Goal: Task Accomplishment & Management: Manage account settings

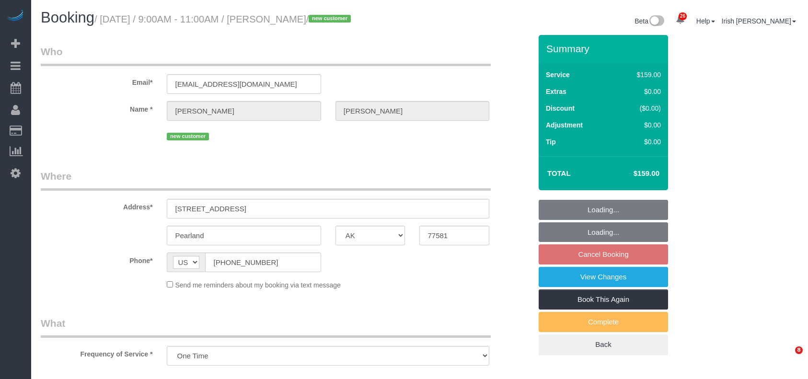
select select "[GEOGRAPHIC_DATA]"
select select "object:9451"
select select "3"
drag, startPoint x: 192, startPoint y: 221, endPoint x: 199, endPoint y: 221, distance: 7.2
click at [199, 219] on input "[STREET_ADDRESS]" at bounding box center [328, 209] width 323 height 20
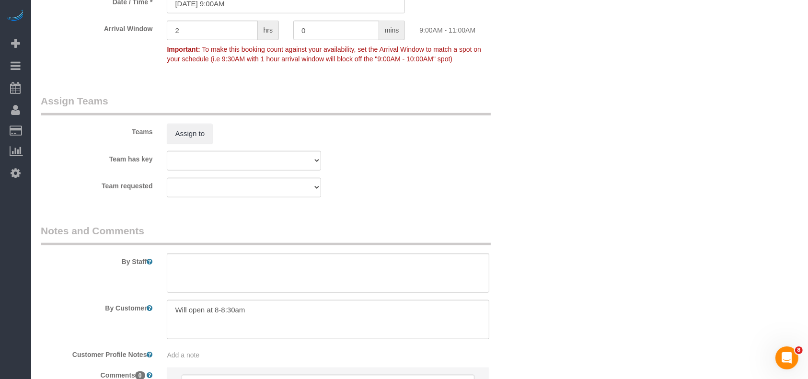
scroll to position [1023, 0]
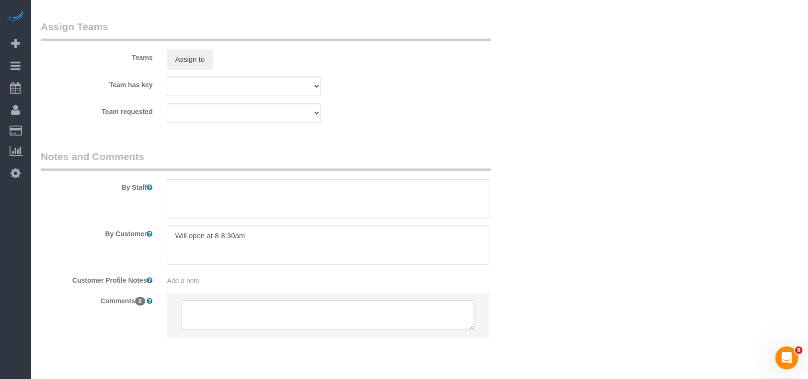
type input "[STREET_ADDRESS]"
click at [203, 211] on textarea at bounding box center [328, 198] width 323 height 39
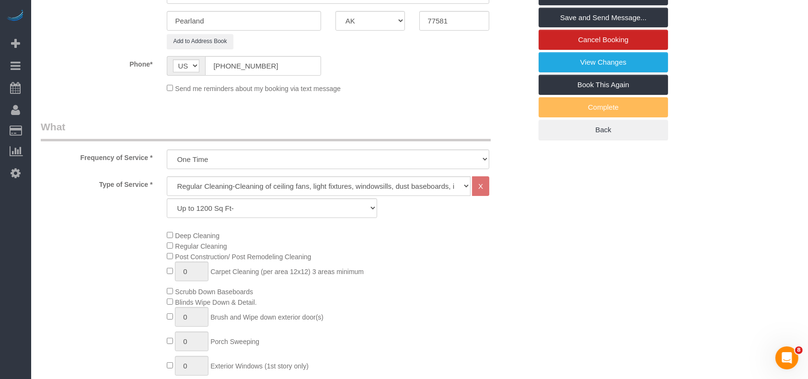
scroll to position [64, 0]
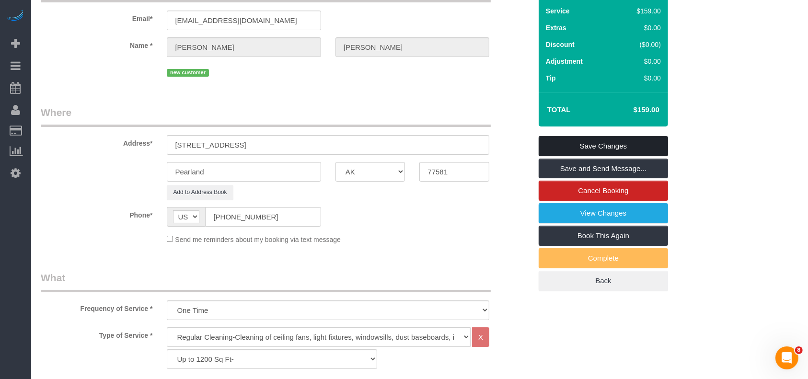
type textarea "* about 700 sf"
click at [656, 155] on link "Save Changes" at bounding box center [603, 146] width 129 height 20
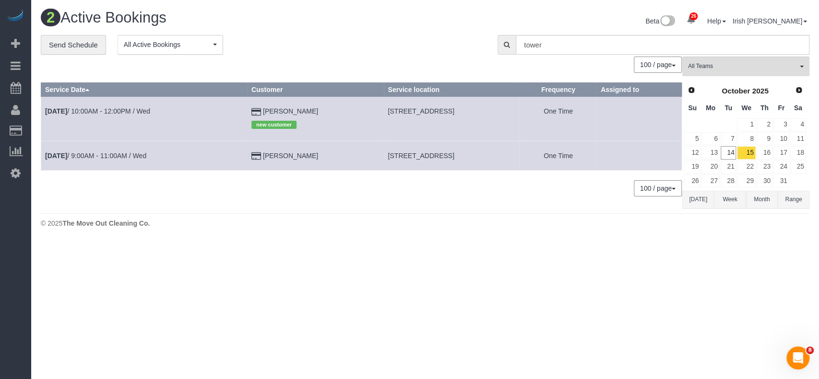
click at [696, 195] on button "[DATE]" at bounding box center [698, 200] width 32 height 18
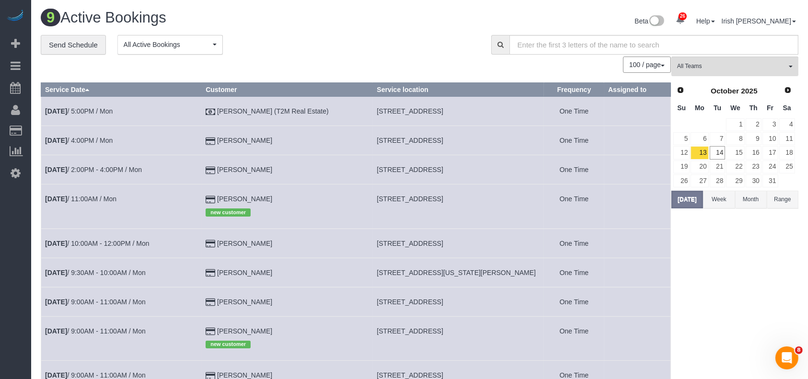
drag, startPoint x: 217, startPoint y: 136, endPoint x: 211, endPoint y: 136, distance: 6.7
click at [211, 136] on tr "[DATE] 4:00PM / Mon [PERSON_NAME] [STREET_ADDRESS] One Time" at bounding box center [356, 140] width 630 height 29
copy tr "[PERSON_NAME]"
click at [76, 141] on link "[DATE] 4:00PM / Mon" at bounding box center [79, 141] width 68 height 8
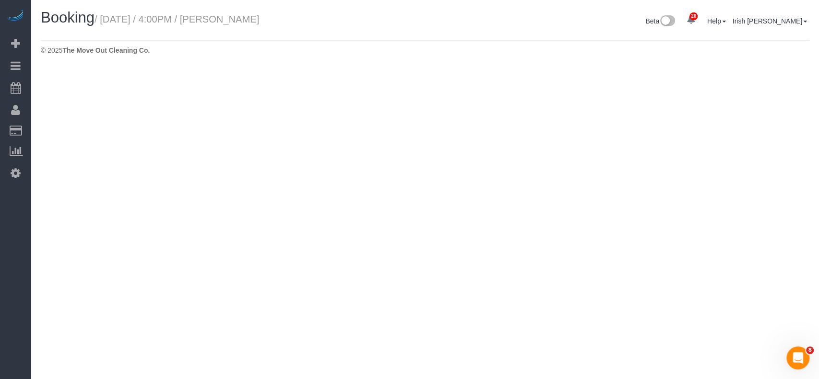
select select "[GEOGRAPHIC_DATA]"
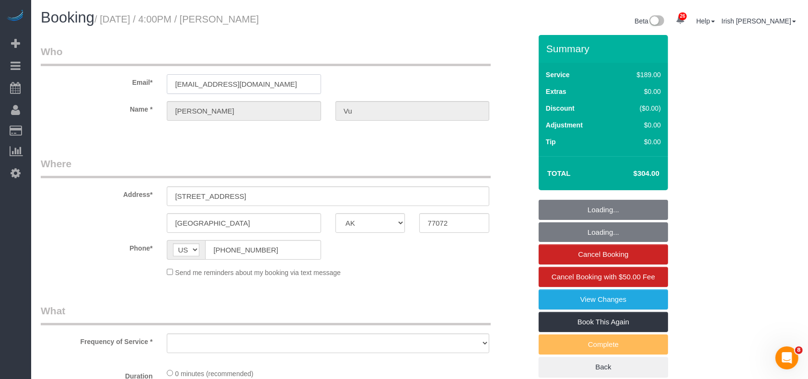
select select "string:fspay-33bb6296-7f5e-4153-975e-7f53f73b1e0c"
drag, startPoint x: 108, startPoint y: 87, endPoint x: 100, endPoint y: 87, distance: 7.7
click at [100, 87] on div "Email* [EMAIL_ADDRESS][DOMAIN_NAME]" at bounding box center [286, 69] width 505 height 49
select select "object:10149"
select select "3"
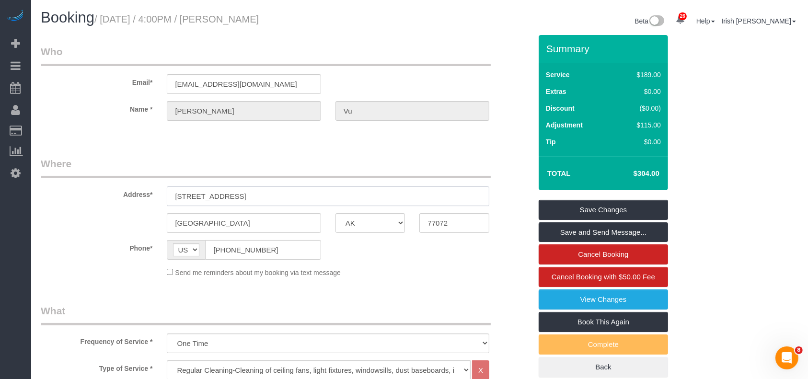
drag, startPoint x: 124, startPoint y: 192, endPoint x: 111, endPoint y: 189, distance: 13.3
click at [111, 189] on div "Address* [STREET_ADDRESS]" at bounding box center [286, 181] width 505 height 49
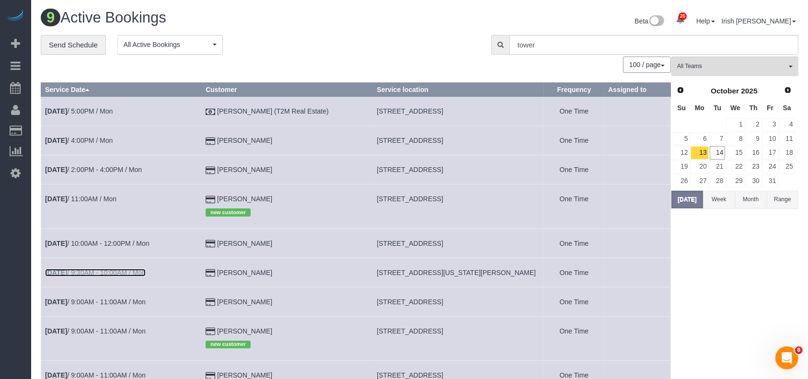
click at [119, 274] on link "[DATE] 9:30AM - 10:00AM / Mon" at bounding box center [95, 273] width 101 height 8
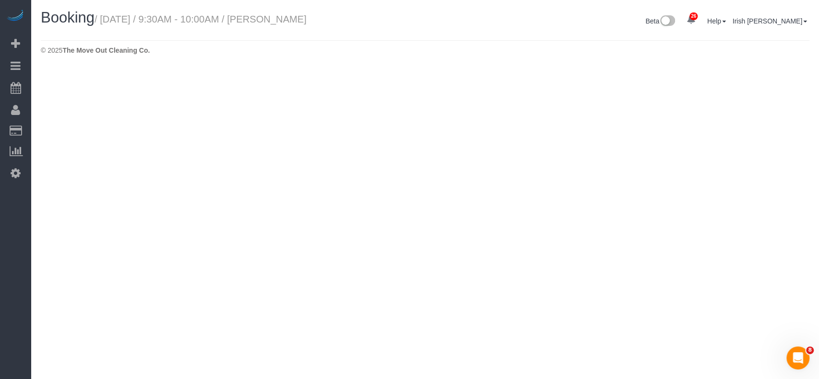
select select "[GEOGRAPHIC_DATA]"
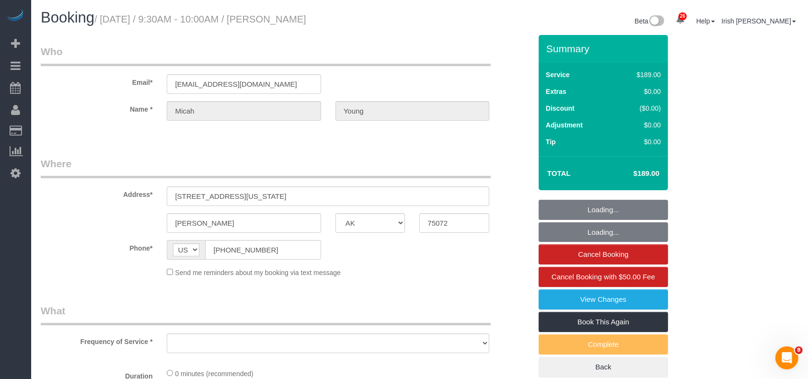
select select "object:10658"
select select "string:fspay-3a629f40-69df-44c4-924e-8672184238a3"
select select "3"
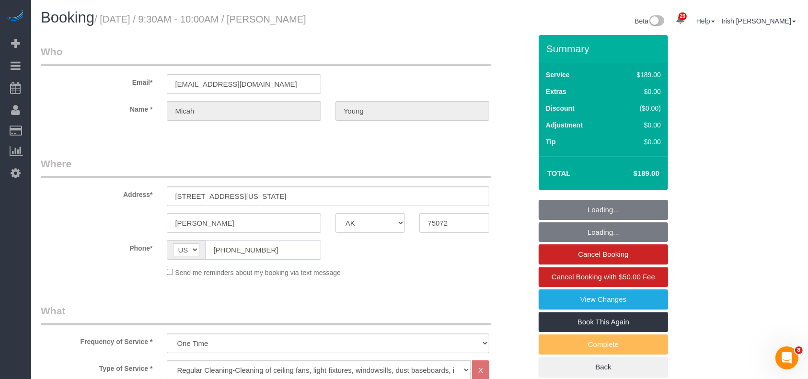
select select "object:10731"
drag, startPoint x: 259, startPoint y: 252, endPoint x: 154, endPoint y: 247, distance: 105.6
click at [154, 247] on div "Phone* AF AL DZ AD AO AI AQ AG AR AM AW AU AT AZ BS BH BD BB BY BE BZ BJ BM BT …" at bounding box center [286, 250] width 505 height 20
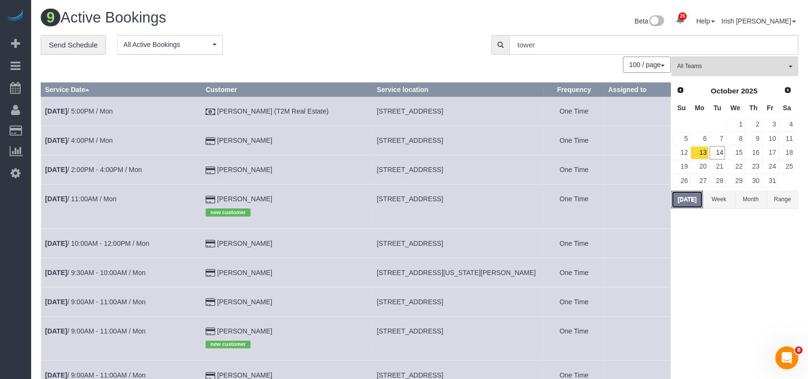
click at [682, 194] on button "[DATE]" at bounding box center [688, 200] width 32 height 18
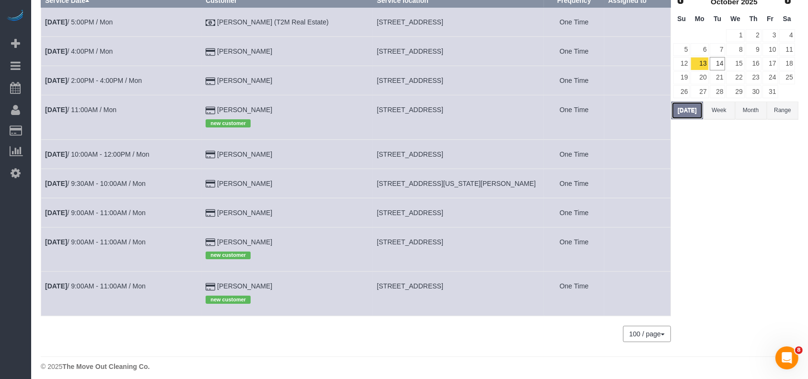
scroll to position [96, 0]
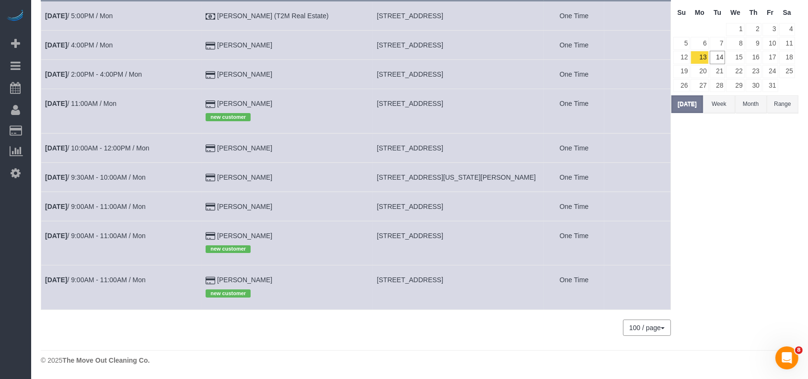
drag, startPoint x: 298, startPoint y: 233, endPoint x: 206, endPoint y: 232, distance: 91.6
click at [206, 232] on tr "[DATE] 9:00AM - 11:00AM / Mon [PERSON_NAME] new customer [STREET_ADDRESS] One T…" at bounding box center [356, 243] width 630 height 44
copy tr "[PERSON_NAME]"
click at [723, 55] on link "14" at bounding box center [718, 57] width 16 height 13
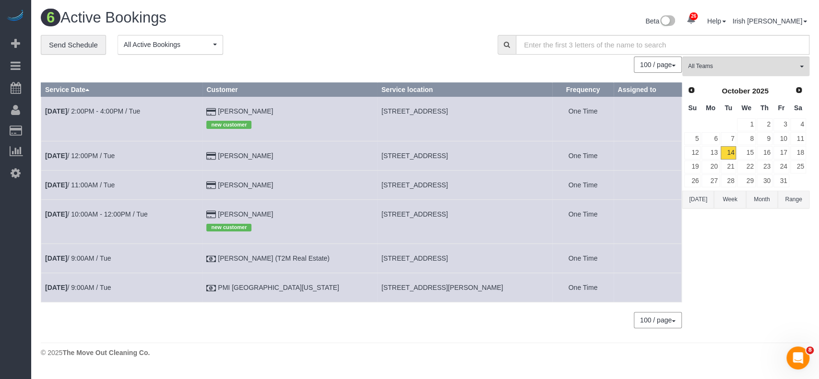
drag, startPoint x: 286, startPoint y: 156, endPoint x: 222, endPoint y: 152, distance: 64.9
click at [222, 152] on td "[PERSON_NAME]" at bounding box center [289, 155] width 175 height 29
copy td "[PERSON_NAME]"
drag, startPoint x: 228, startPoint y: 218, endPoint x: 212, endPoint y: 219, distance: 15.9
click at [212, 219] on tr "[DATE] 10:00AM - 12:00PM / Tue [PERSON_NAME] new customer [STREET_ADDRESS] One …" at bounding box center [361, 221] width 640 height 44
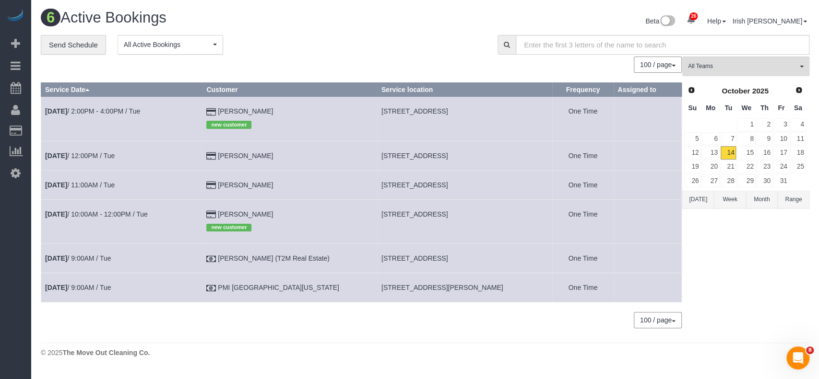
copy tr "[PERSON_NAME]"
click at [107, 213] on link "[DATE] 10:00AM - 12:00PM / Tue" at bounding box center [96, 215] width 103 height 8
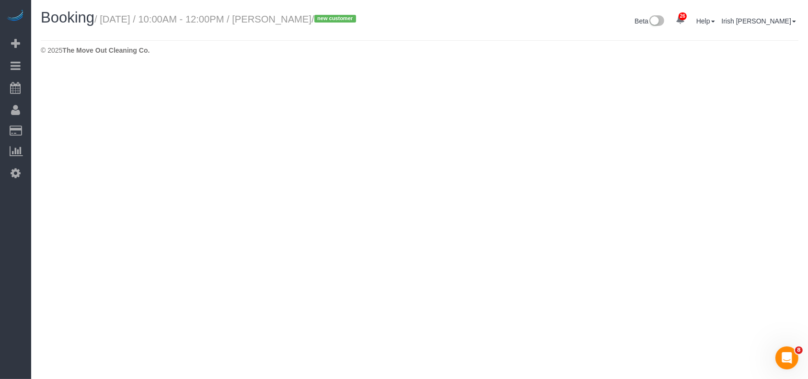
select select "[GEOGRAPHIC_DATA]"
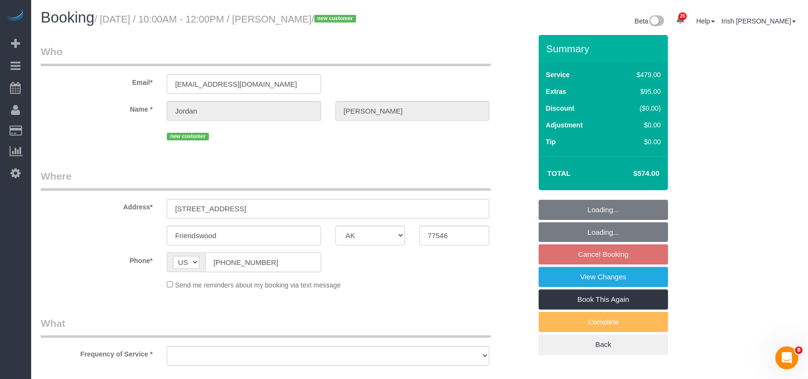
drag, startPoint x: 283, startPoint y: 267, endPoint x: 139, endPoint y: 260, distance: 144.5
click at [139, 260] on div "Phone* AF AL DZ AD AO AI AQ AG AR AM AW AU AT AZ BS BH BD BB BY BE BZ BJ BM BT …" at bounding box center [286, 263] width 505 height 20
select select "object:11398"
select select "string:fspay-81d4f3f7-34cd-4cd2-83ca-770a82f6be05"
select select "spot317"
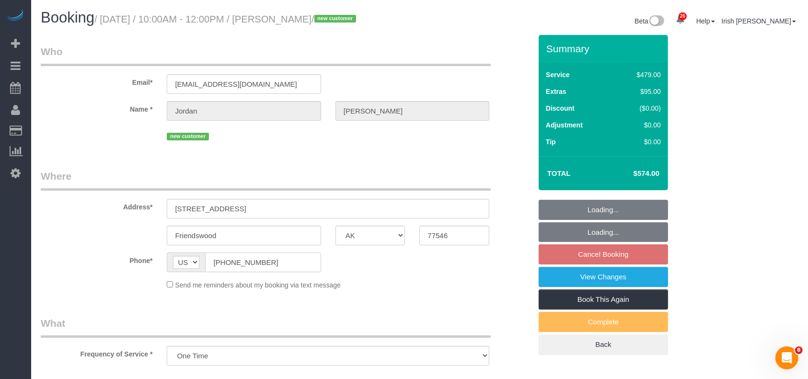
select select "object:11404"
select select "3"
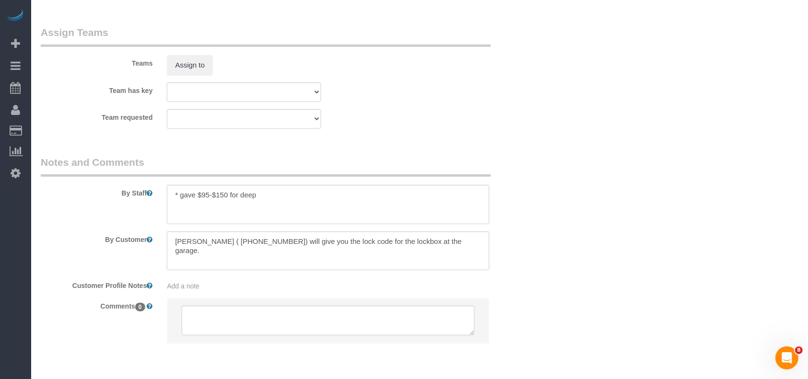
scroll to position [959, 0]
drag, startPoint x: 242, startPoint y: 242, endPoint x: 291, endPoint y: 243, distance: 48.9
click at [291, 243] on textarea at bounding box center [328, 249] width 323 height 39
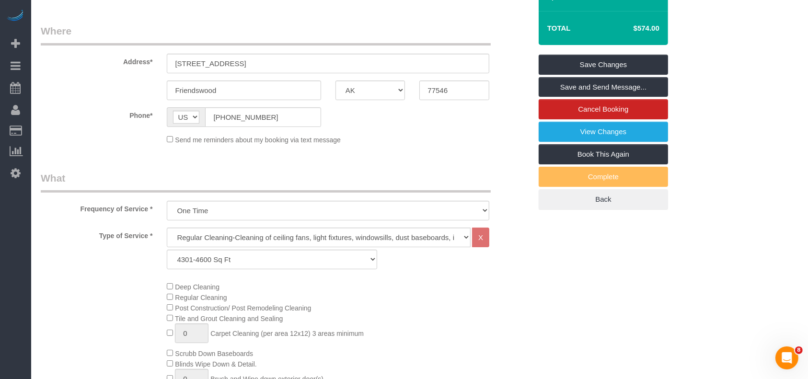
scroll to position [64, 0]
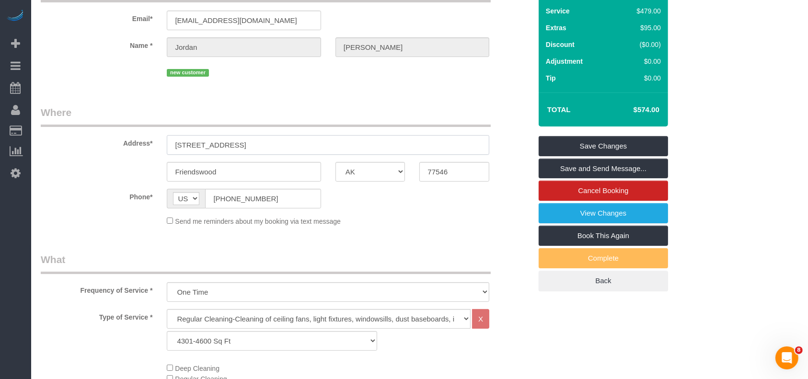
drag, startPoint x: 135, startPoint y: 146, endPoint x: 110, endPoint y: 145, distance: 24.9
click at [110, 145] on div "Address* [STREET_ADDRESS]" at bounding box center [286, 129] width 505 height 49
drag, startPoint x: 269, startPoint y: 142, endPoint x: 63, endPoint y: 131, distance: 206.9
click at [63, 131] on div "Address* [STREET_ADDRESS]" at bounding box center [286, 129] width 505 height 49
type input "c"
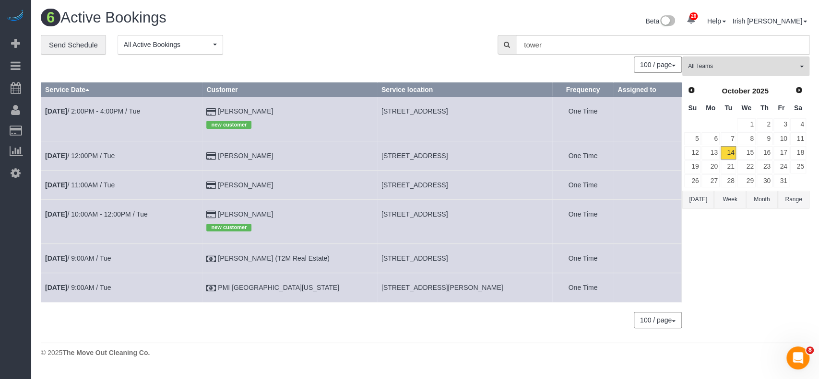
drag, startPoint x: 360, startPoint y: 213, endPoint x: 433, endPoint y: 215, distance: 73.4
click at [433, 215] on tr "[DATE] 10:00AM - 12:00PM / Tue [PERSON_NAME] new customer [STREET_ADDRESS] One …" at bounding box center [361, 221] width 640 height 44
click at [400, 212] on span "[STREET_ADDRESS]" at bounding box center [414, 215] width 66 height 8
drag, startPoint x: 418, startPoint y: 215, endPoint x: 232, endPoint y: 220, distance: 186.1
click at [377, 211] on td "[STREET_ADDRESS]" at bounding box center [464, 221] width 175 height 44
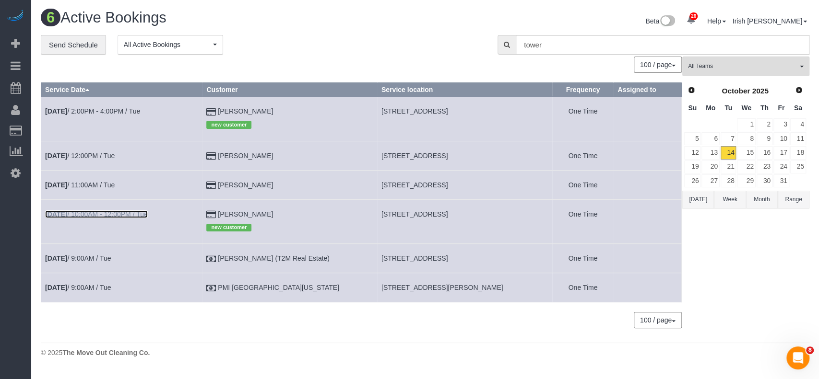
click at [138, 211] on link "[DATE] 10:00AM - 12:00PM / Tue" at bounding box center [96, 215] width 103 height 8
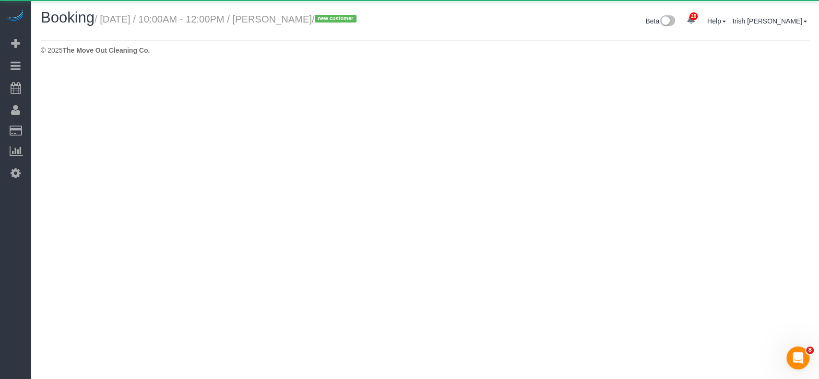
select select "[GEOGRAPHIC_DATA]"
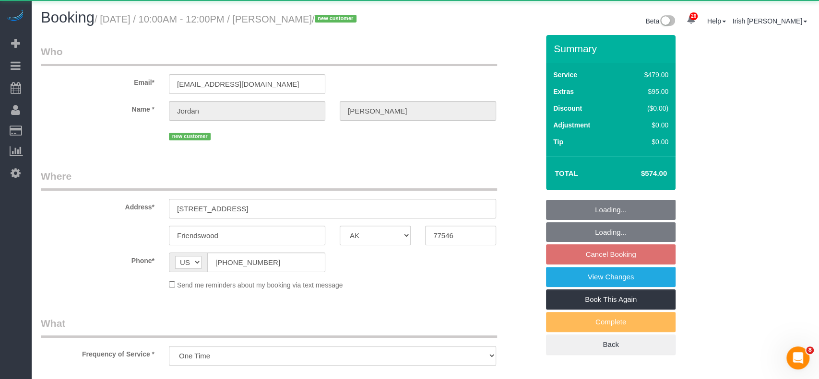
select select "object:12017"
select select "3"
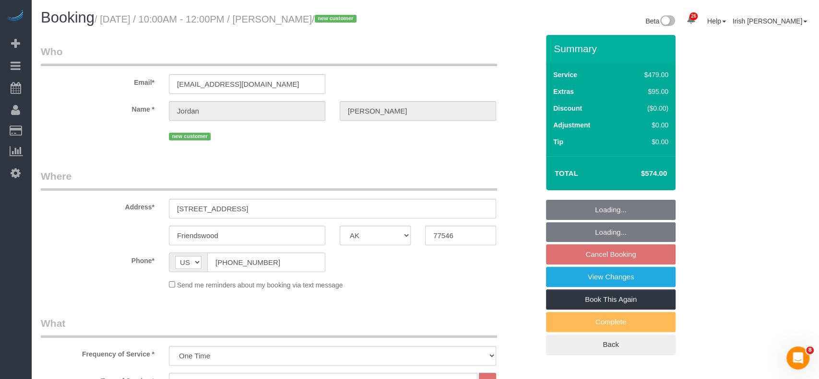
select select "spot342"
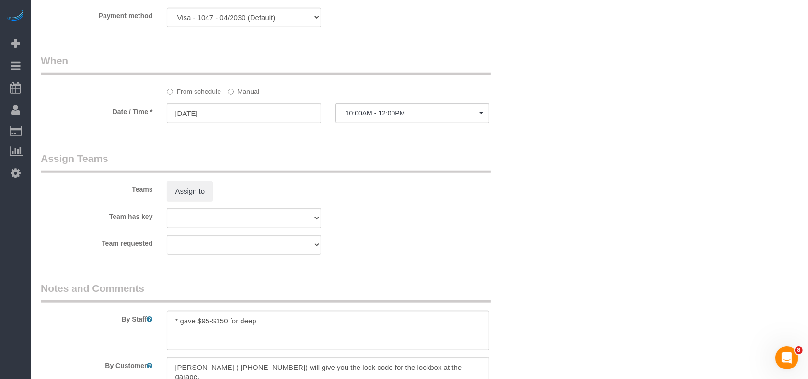
scroll to position [959, 0]
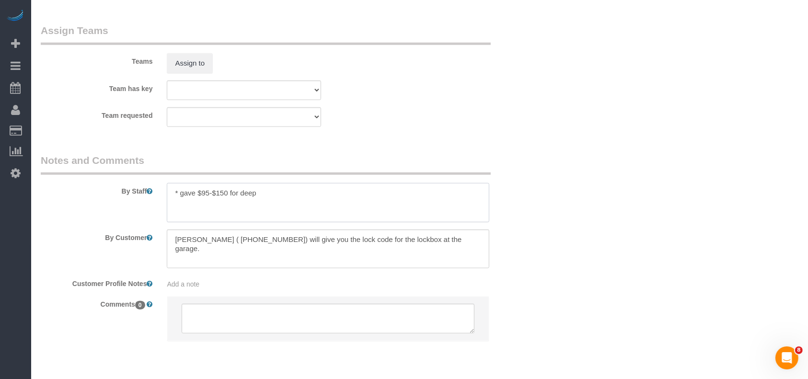
click at [268, 194] on textarea at bounding box center [328, 202] width 323 height 39
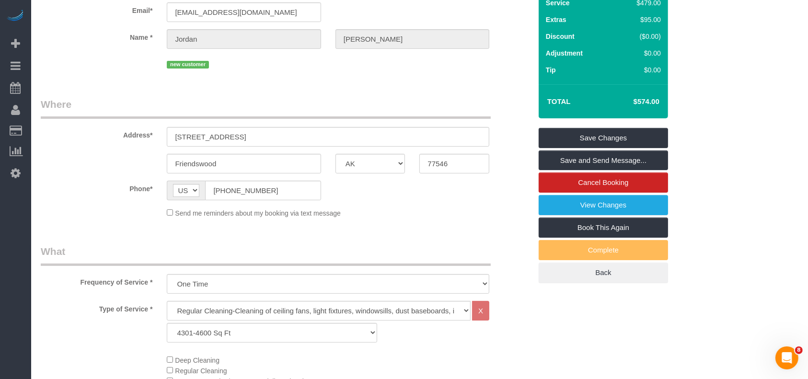
scroll to position [0, 0]
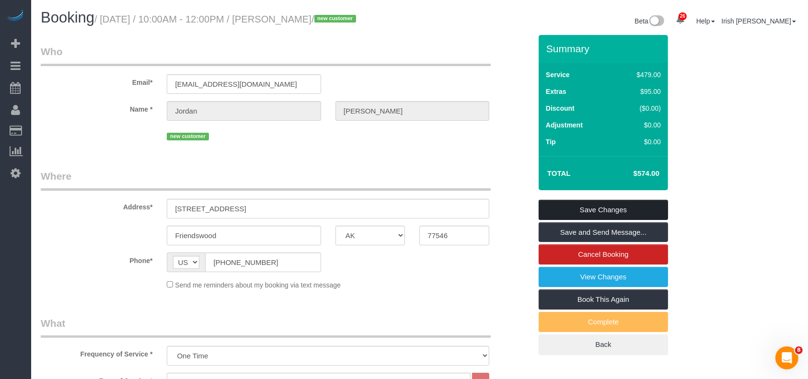
type textarea "* gave $95-$150 for deep. 8-8:30am"
click at [587, 205] on link "Save Changes" at bounding box center [603, 210] width 129 height 20
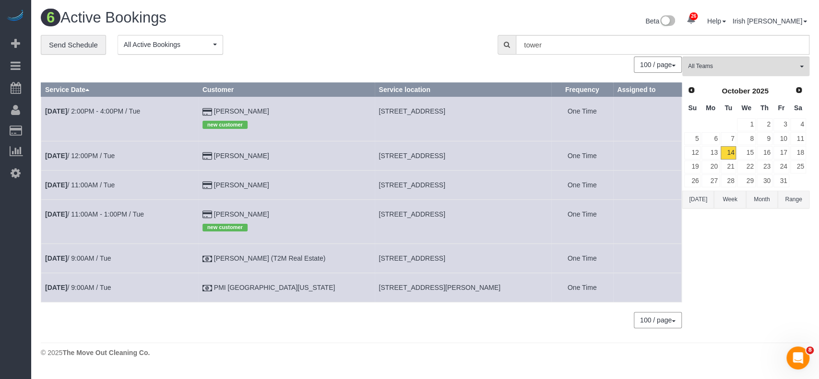
drag, startPoint x: 348, startPoint y: 283, endPoint x: 492, endPoint y: 281, distance: 144.4
click at [492, 281] on tr "[DATE] 9:00AM / Tue PMI [GEOGRAPHIC_DATA][US_STATE] [STREET_ADDRESS][PERSON_NAM…" at bounding box center [361, 287] width 640 height 29
copy tr "[STREET_ADDRESS][PERSON_NAME]"
click at [712, 152] on link "13" at bounding box center [710, 152] width 18 height 13
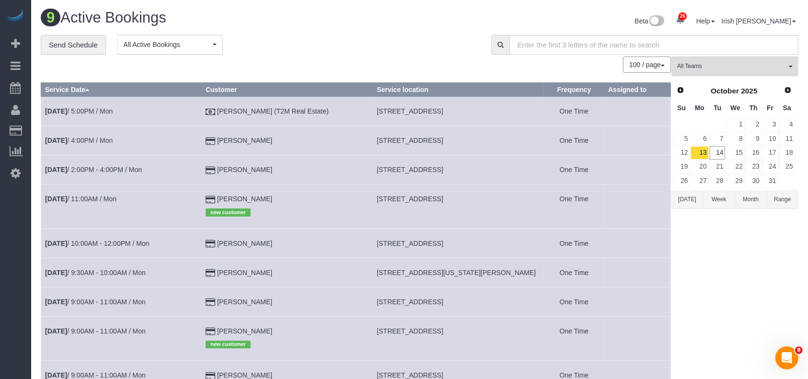
click at [122, 335] on td "[DATE] 9:00AM - 11:00AM / Mon" at bounding box center [121, 338] width 161 height 44
click at [127, 333] on link "[DATE] 9:00AM - 11:00AM / Mon" at bounding box center [95, 332] width 101 height 8
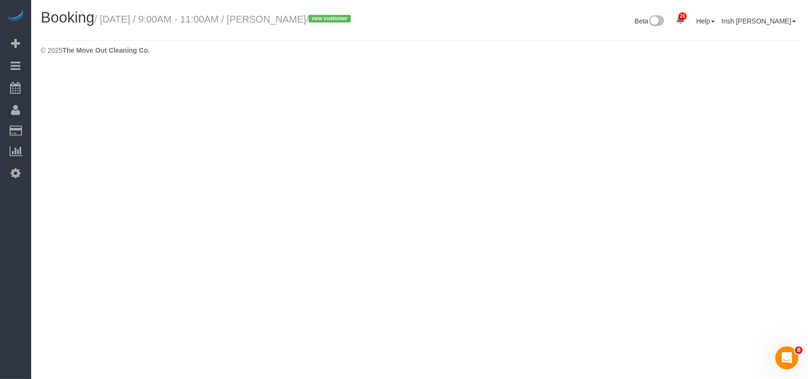
select select "[GEOGRAPHIC_DATA]"
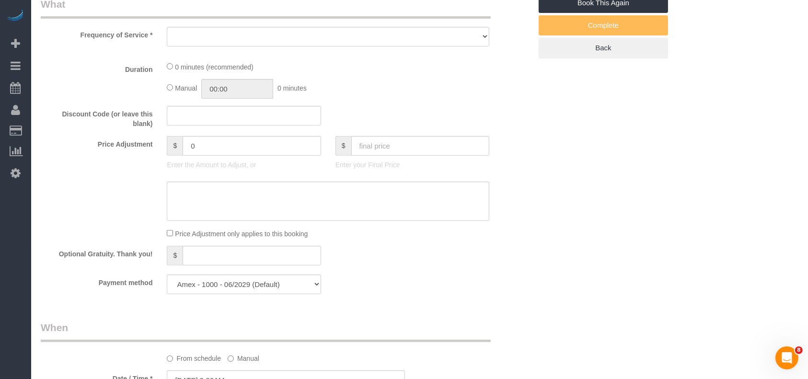
select select "string:fspay-6409c997-aa62-44bd-8764-a8b7e07529cb"
select select "object:12661"
select select "3"
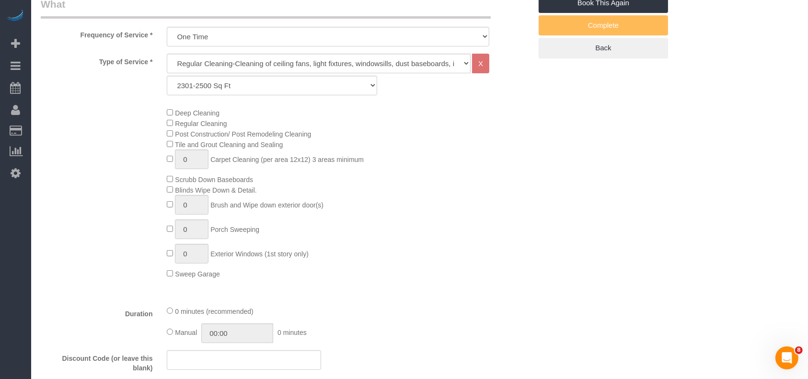
select select "object:12673"
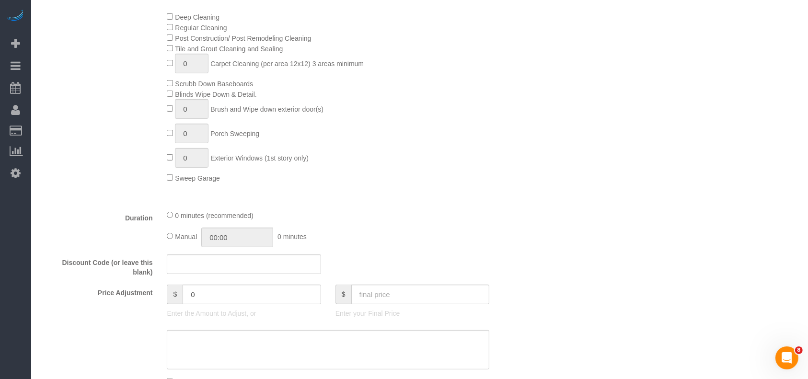
scroll to position [575, 0]
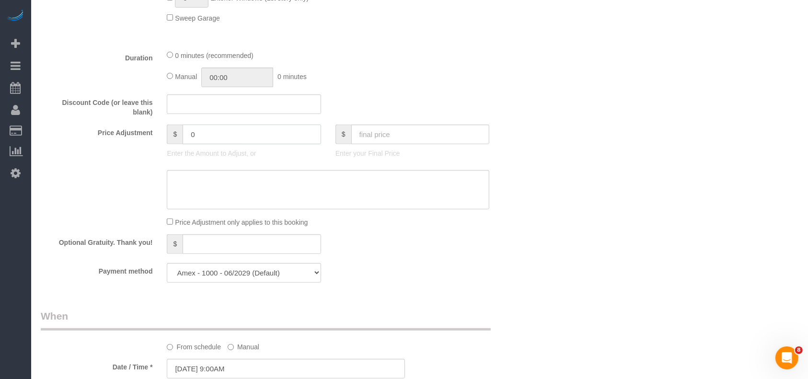
drag, startPoint x: 162, startPoint y: 135, endPoint x: 138, endPoint y: 132, distance: 23.7
click at [138, 132] on div "Price Adjustment $ 0 Enter the Amount to Adjust, or $ Enter your Final Price" at bounding box center [286, 144] width 505 height 38
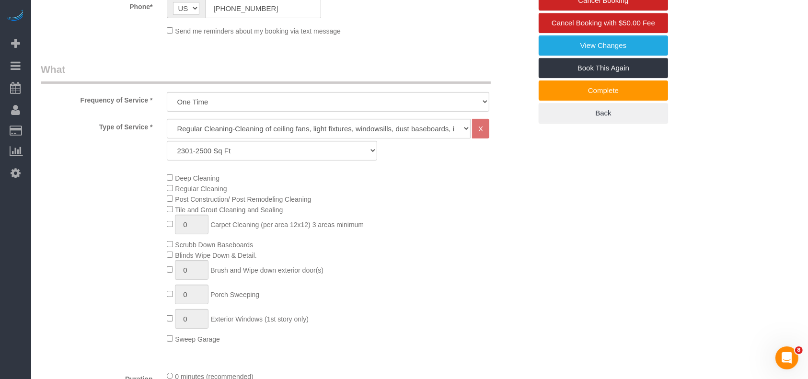
scroll to position [384, 0]
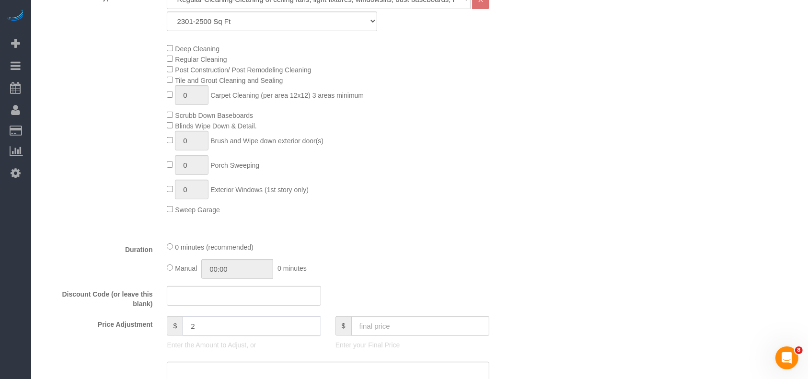
click at [216, 328] on input "2" at bounding box center [252, 326] width 139 height 20
paste input "5"
drag, startPoint x: 206, startPoint y: 331, endPoint x: 162, endPoint y: 330, distance: 44.6
click at [162, 330] on div "$ 25 Enter the Amount to Adjust, or" at bounding box center [244, 335] width 168 height 38
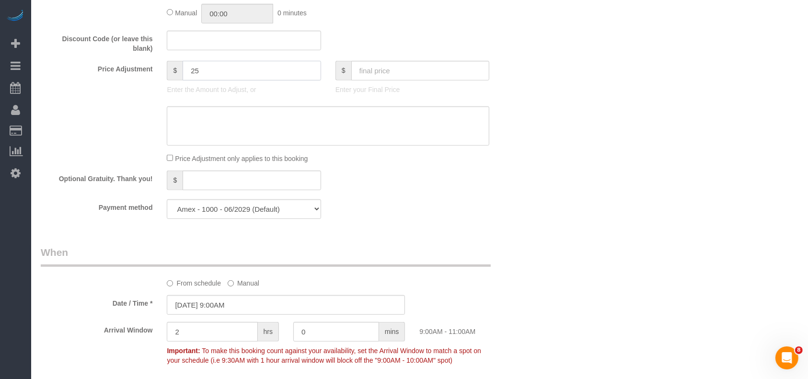
type input "25"
click at [245, 128] on textarea at bounding box center [328, 125] width 323 height 39
paste textarea "25"
click at [176, 123] on textarea at bounding box center [328, 125] width 323 height 39
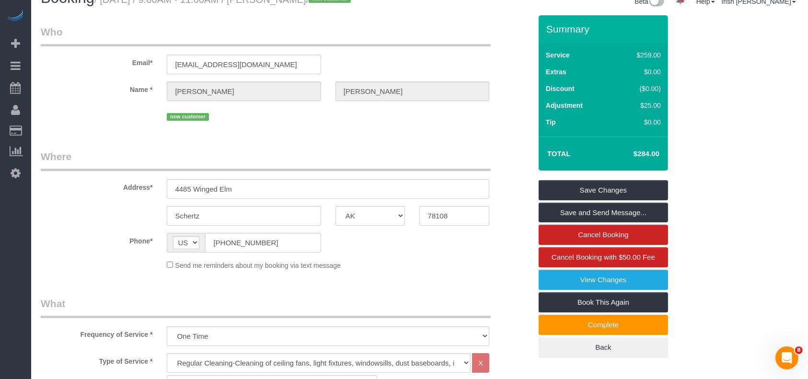
scroll to position [0, 0]
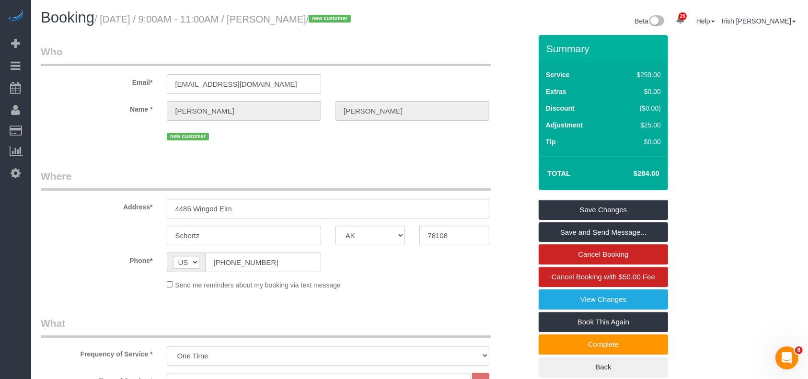
type textarea "$25 travel fee (not empty)"
drag, startPoint x: 66, startPoint y: 221, endPoint x: 97, endPoint y: 183, distance: 48.8
click at [55, 220] on sui-booking-address "Address* 4485 Winged Elm [GEOGRAPHIC_DATA] AK AL AR AZ CA CO CT DC DE [GEOGRAPH…" at bounding box center [286, 207] width 491 height 76
click at [541, 208] on link "Save Changes" at bounding box center [603, 210] width 129 height 20
